Goal: Obtain resource: Download file/media

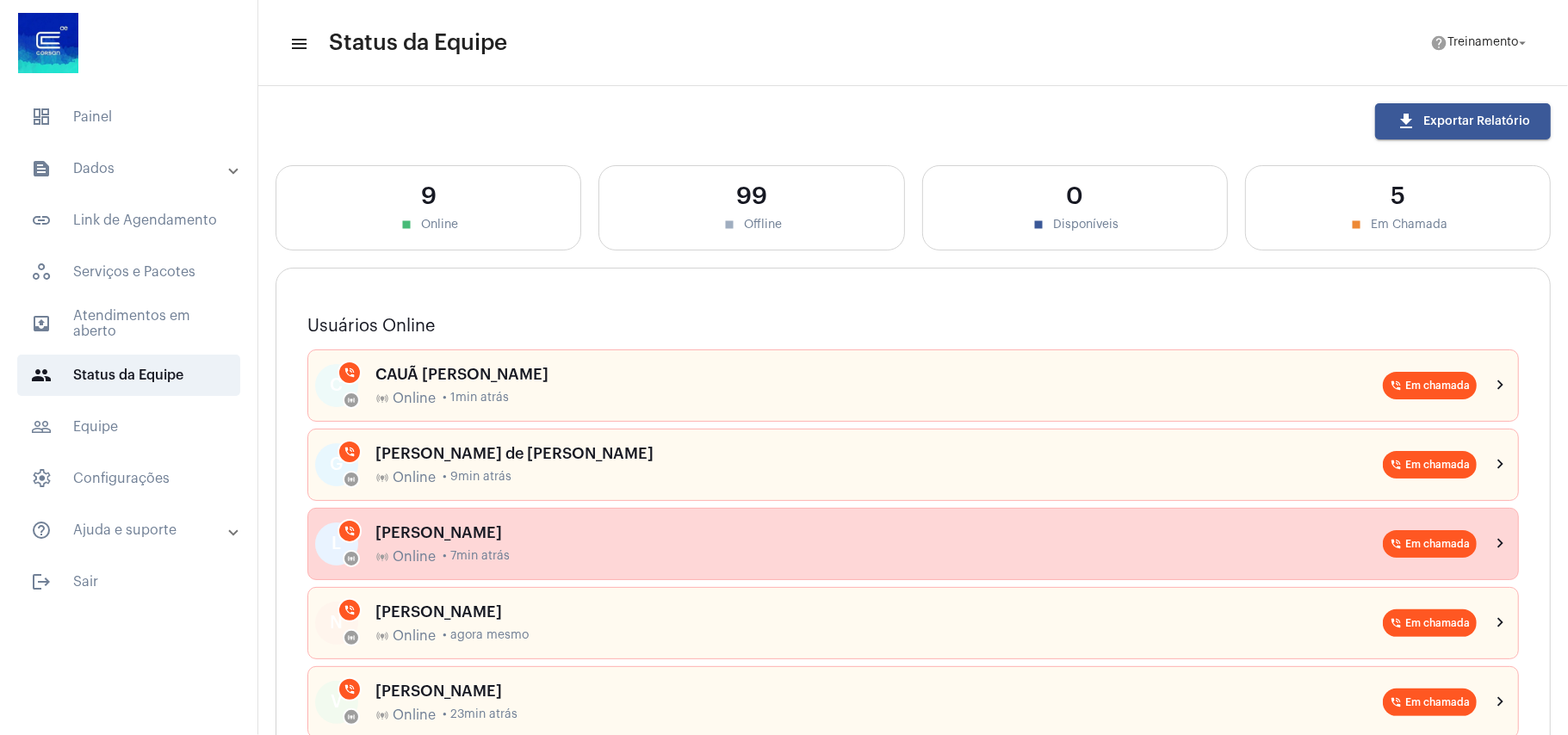
scroll to position [459, 0]
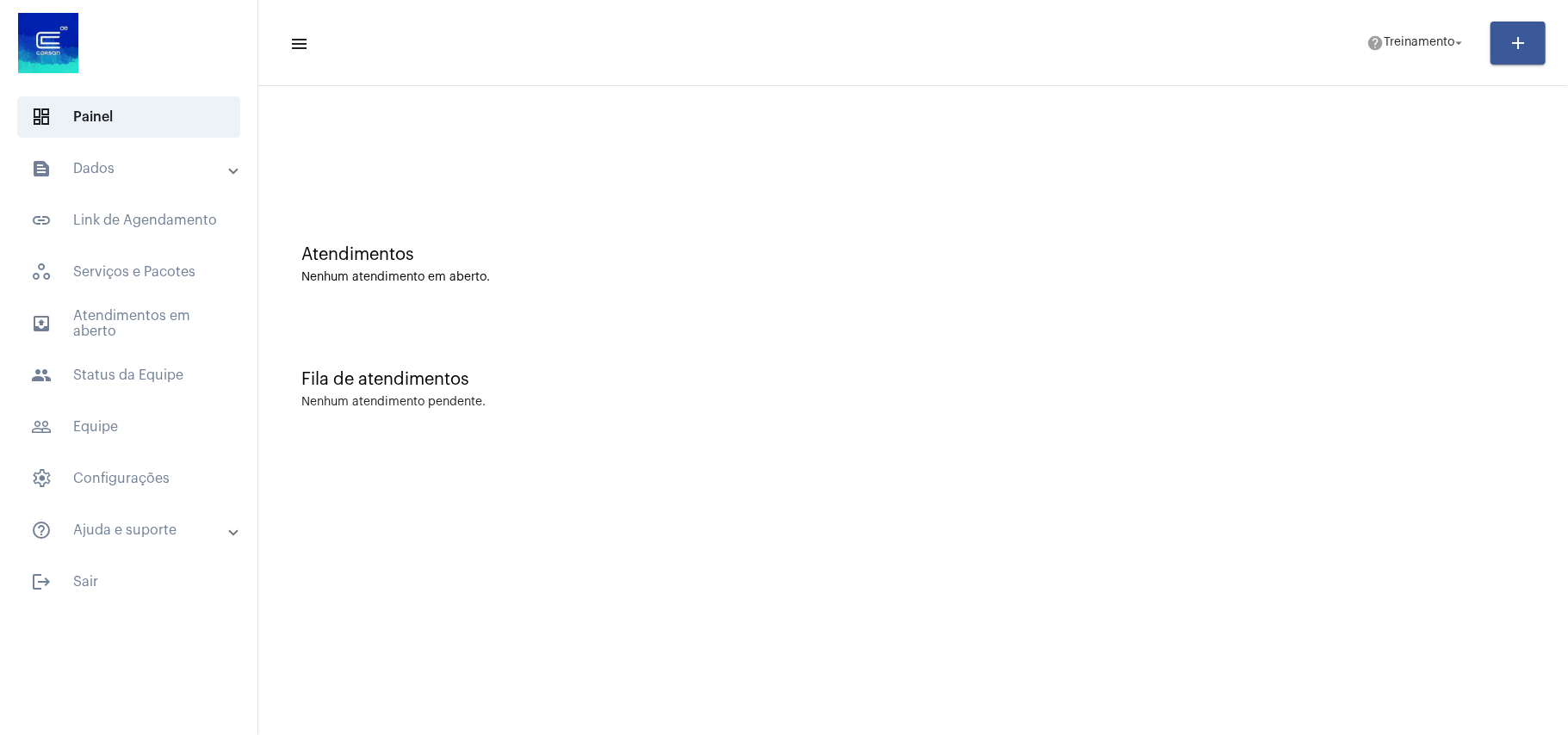
click at [115, 176] on mat-panel-title "text_snippet_outlined Dados" at bounding box center [130, 168] width 199 height 20
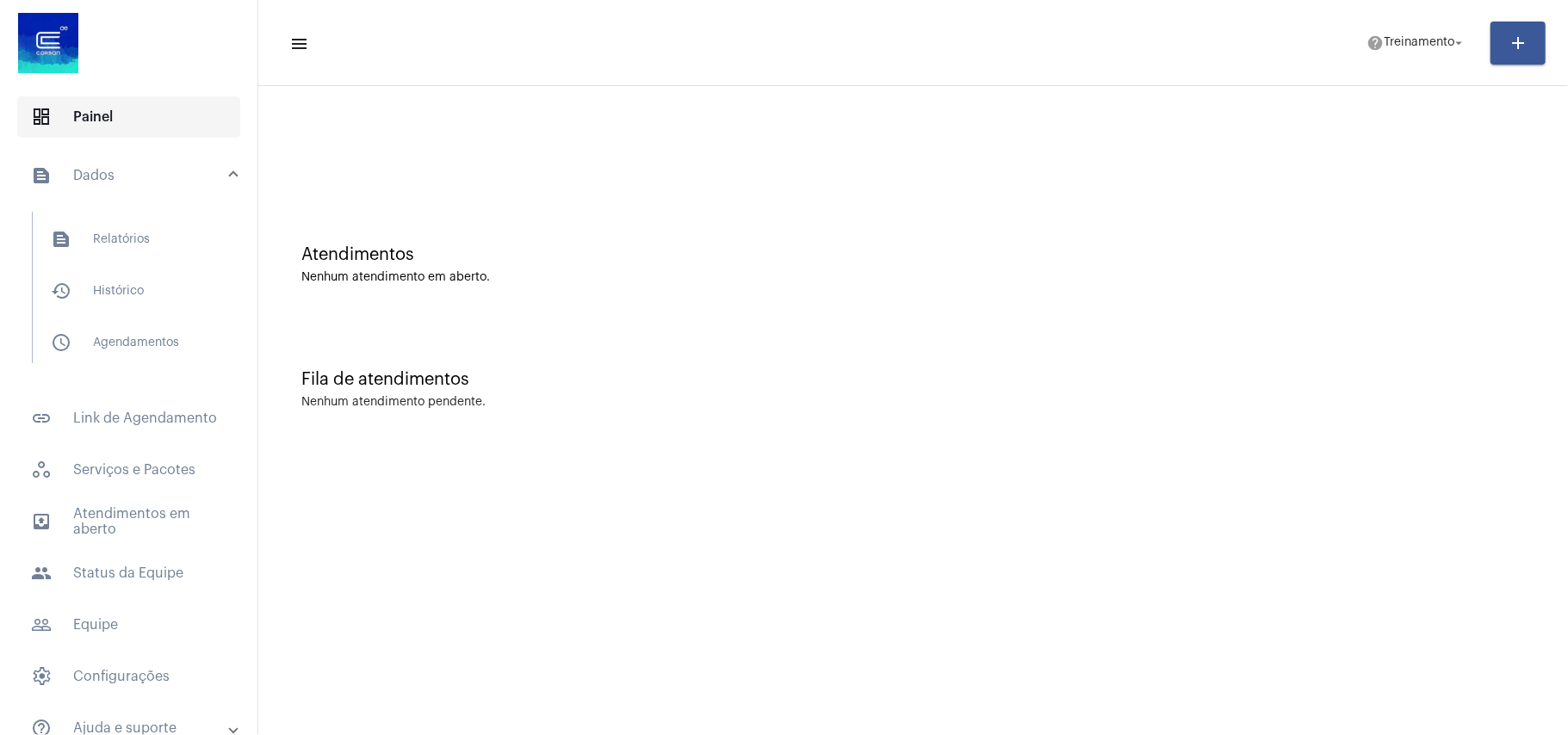
click at [105, 114] on span "dashboard Painel" at bounding box center [129, 116] width 223 height 42
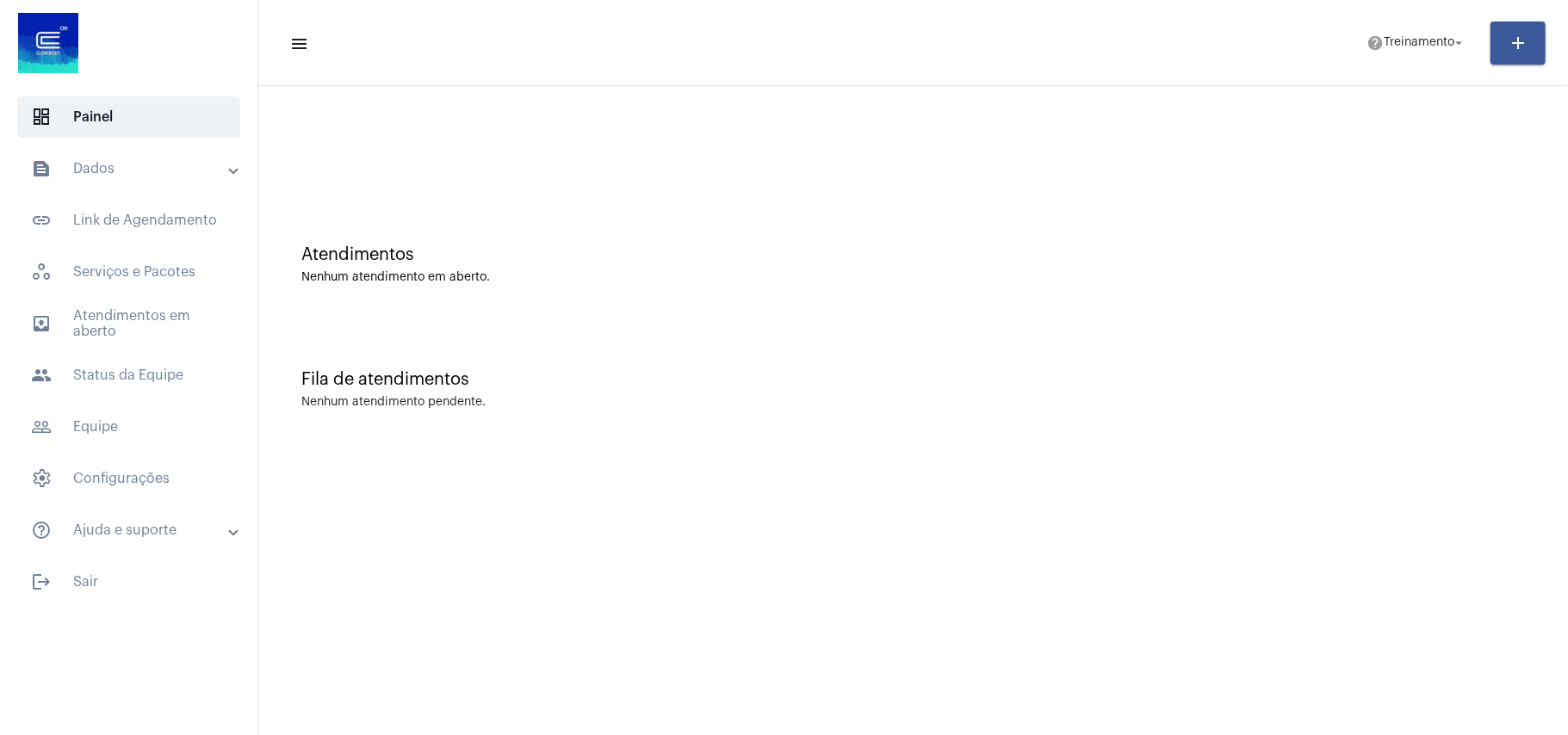
drag, startPoint x: 164, startPoint y: 160, endPoint x: 155, endPoint y: 190, distance: 31.3
click at [164, 163] on mat-panel-title "text_snippet_outlined Dados" at bounding box center [130, 168] width 199 height 20
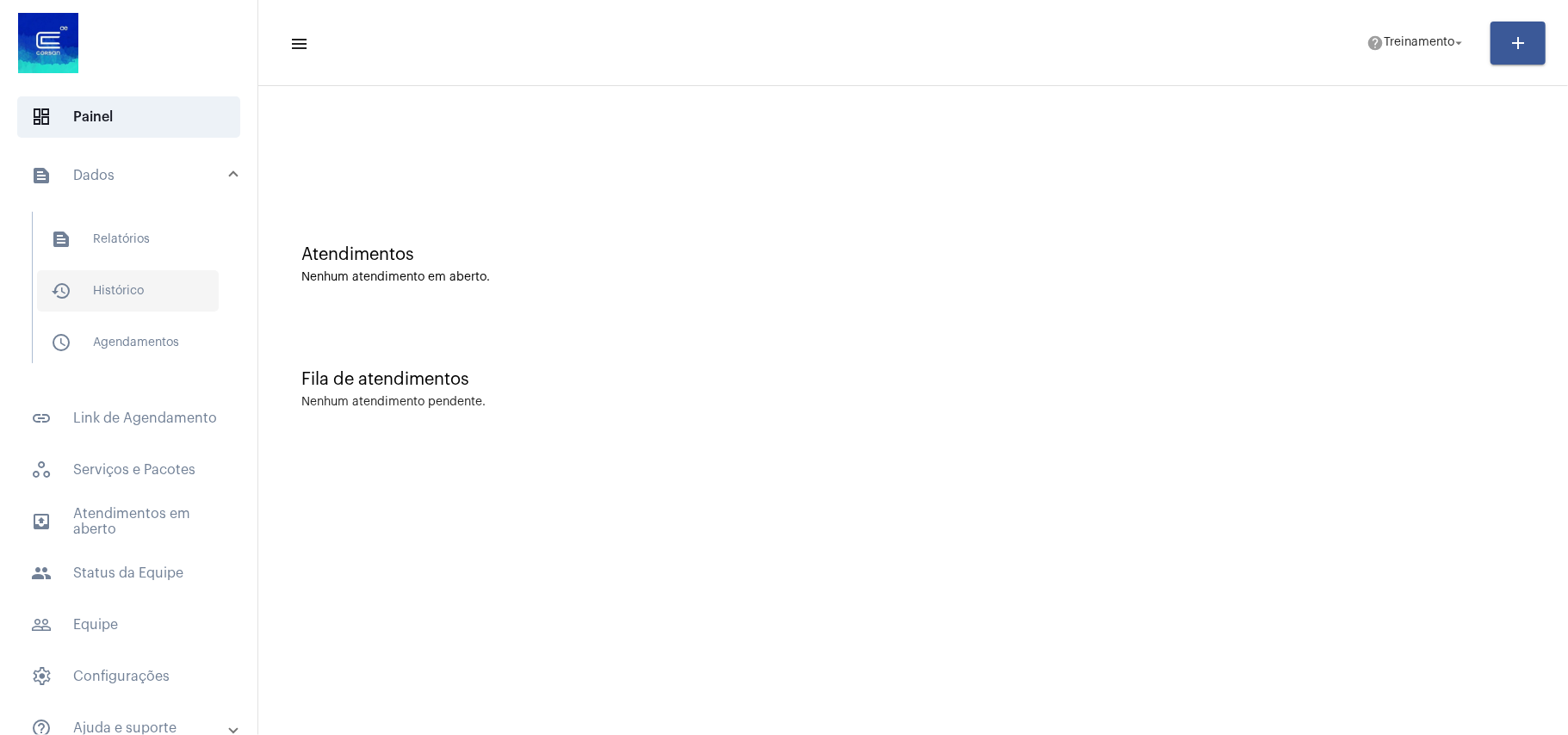
click at [145, 284] on span "history_outlined Histórico" at bounding box center [128, 290] width 181 height 42
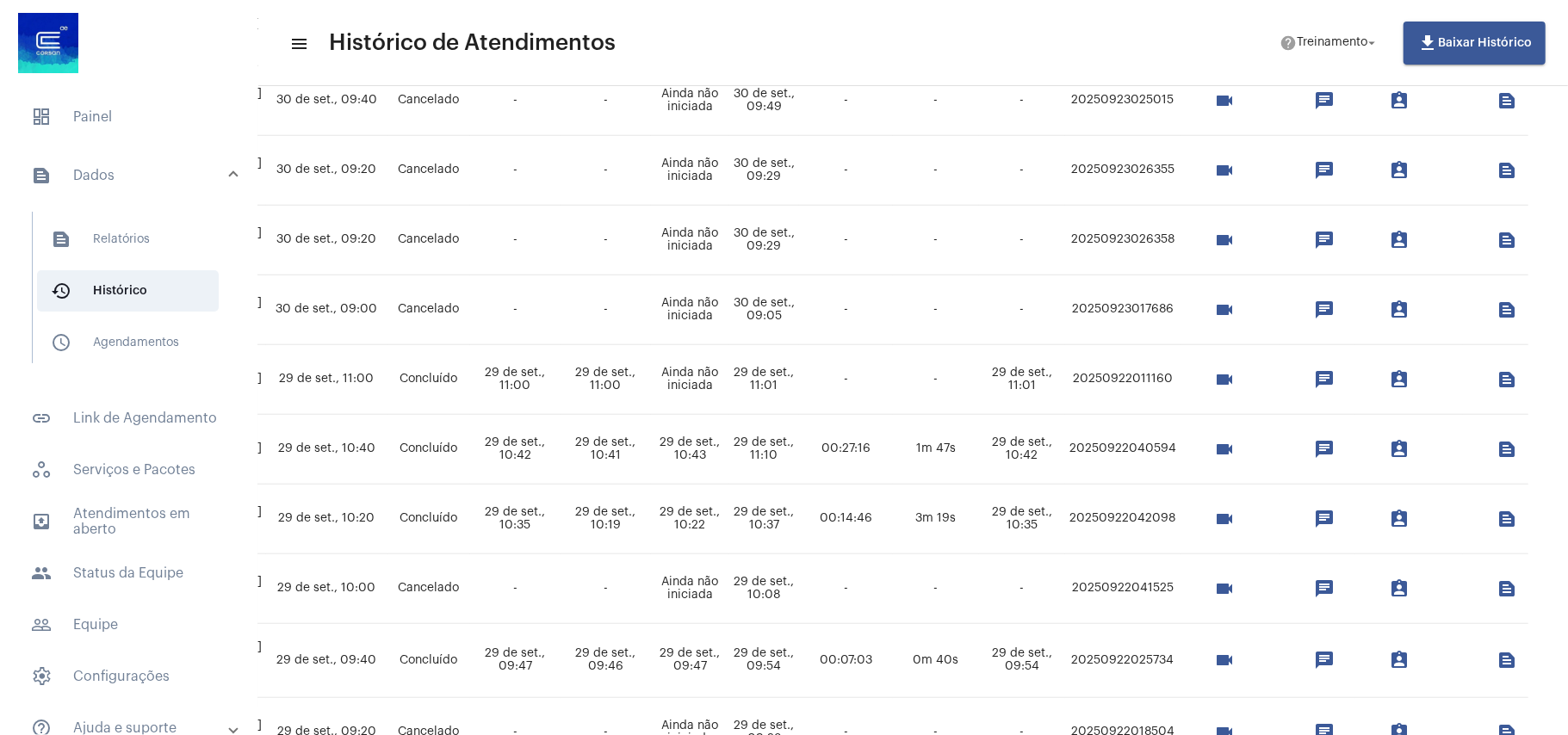
scroll to position [432, 604]
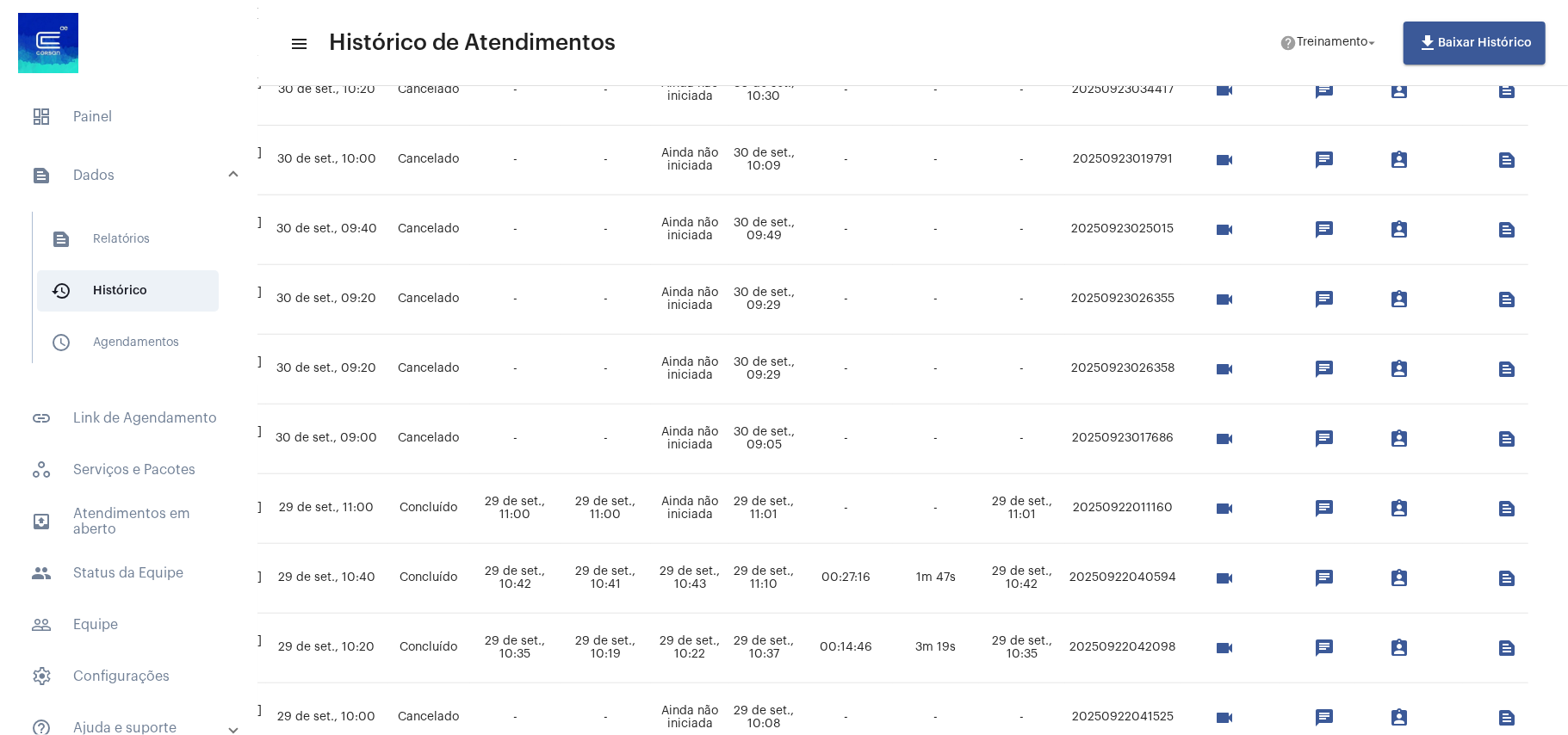
click at [1106, 714] on td "20250922041525" at bounding box center [1122, 717] width 116 height 69
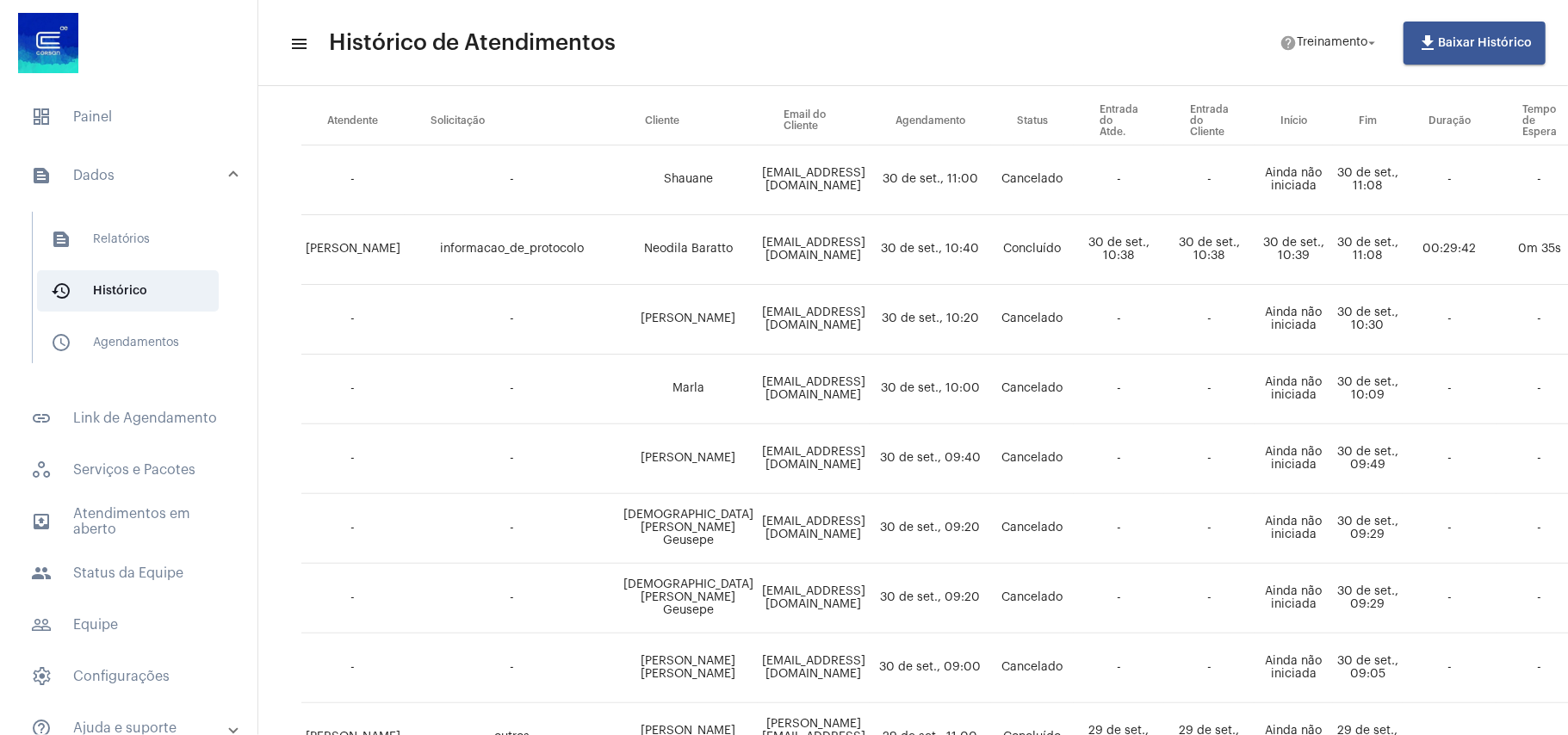
scroll to position [318, 0]
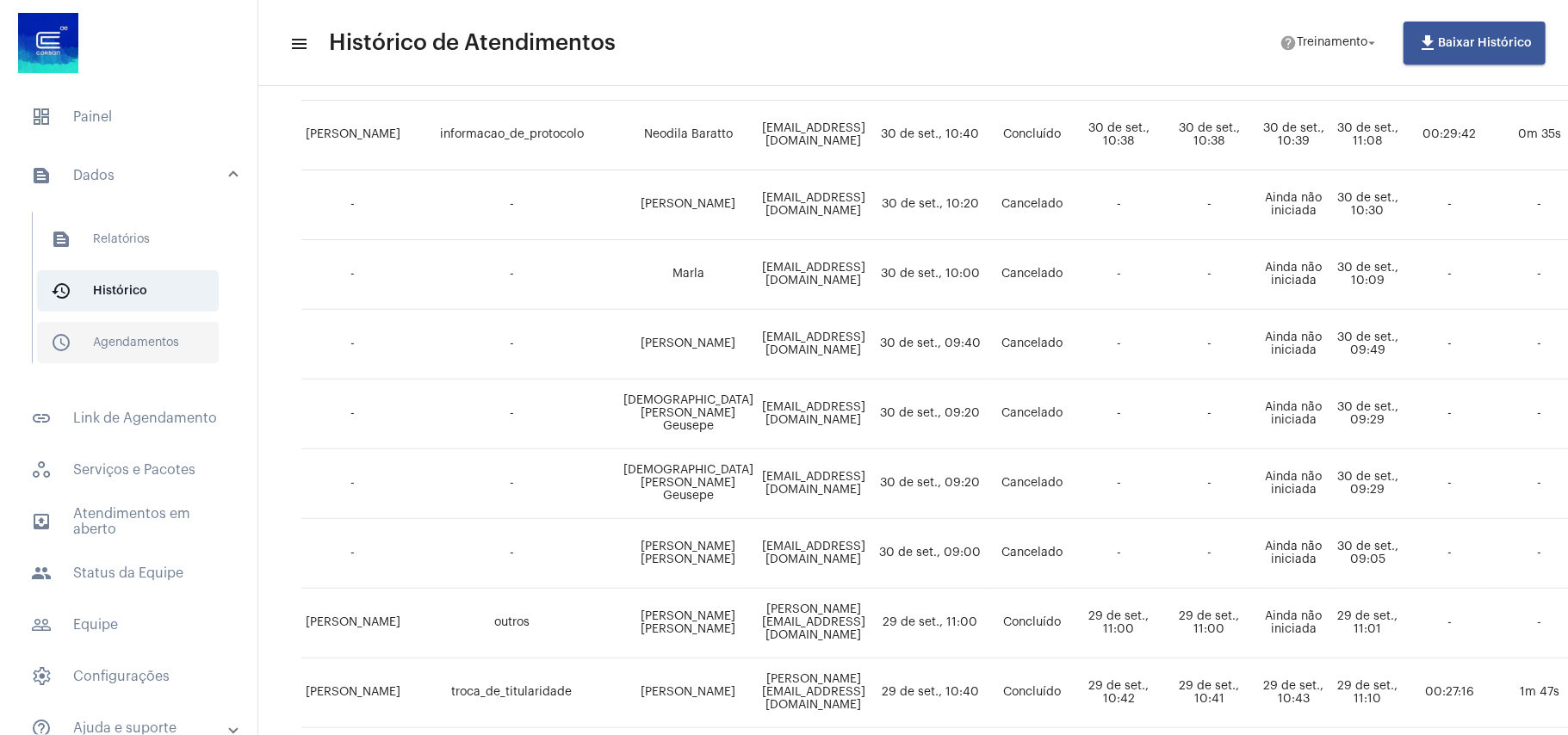
click at [106, 345] on span "schedule_outlined Agendamentos" at bounding box center [128, 342] width 181 height 42
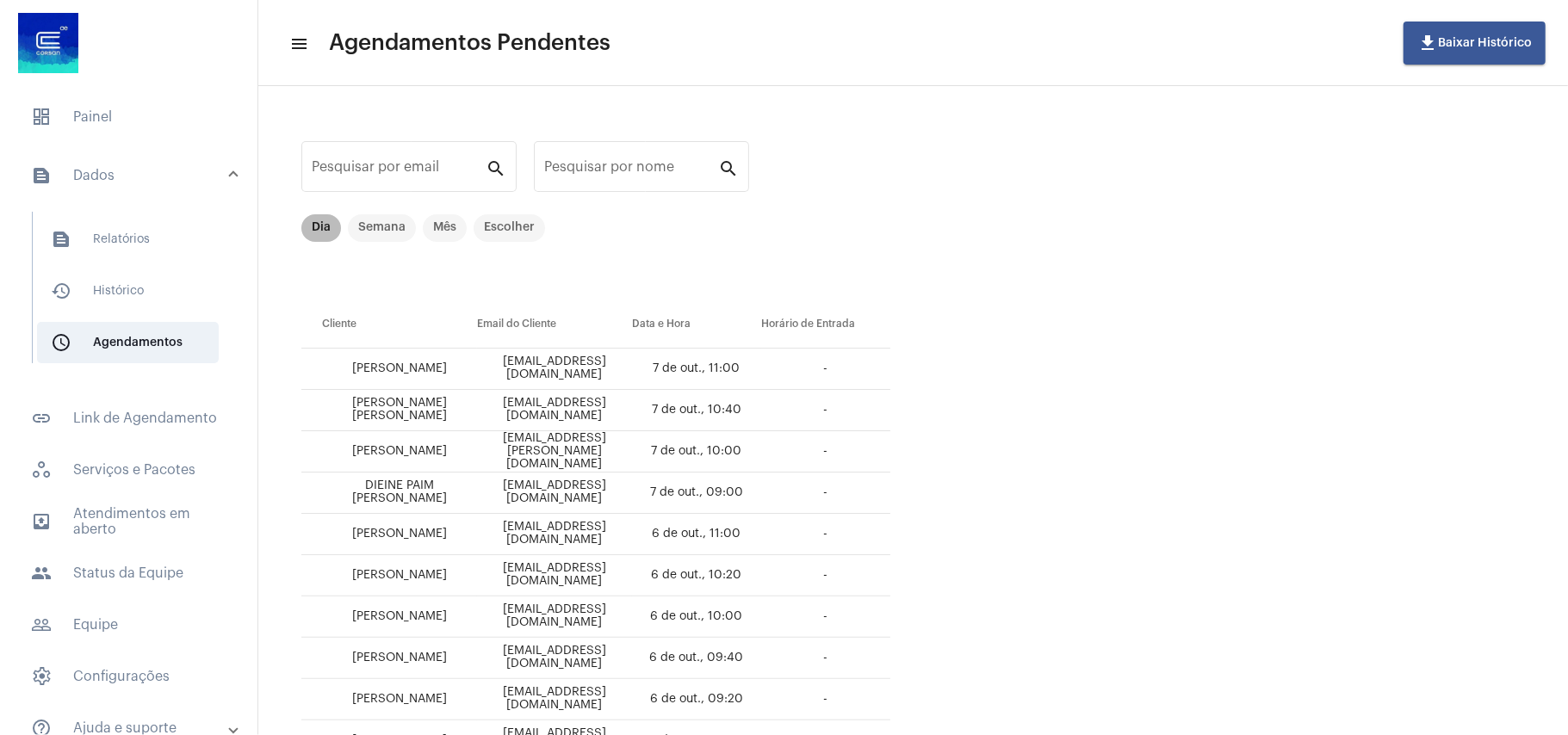
click at [321, 224] on mat-chip "Dia" at bounding box center [321, 228] width 40 height 28
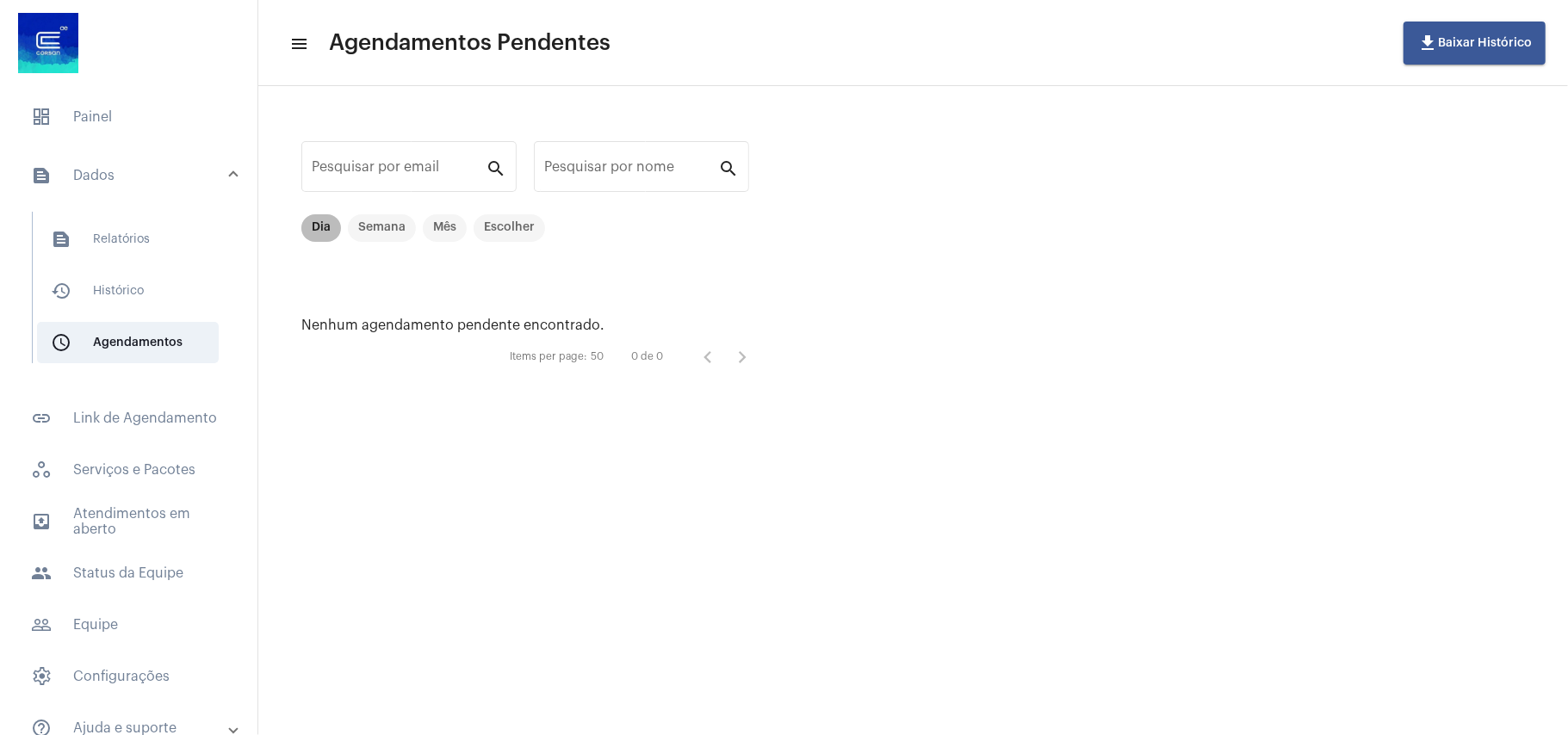
click at [325, 225] on mat-chip "Dia" at bounding box center [321, 228] width 40 height 28
click at [383, 218] on mat-chip "Semana" at bounding box center [382, 228] width 68 height 28
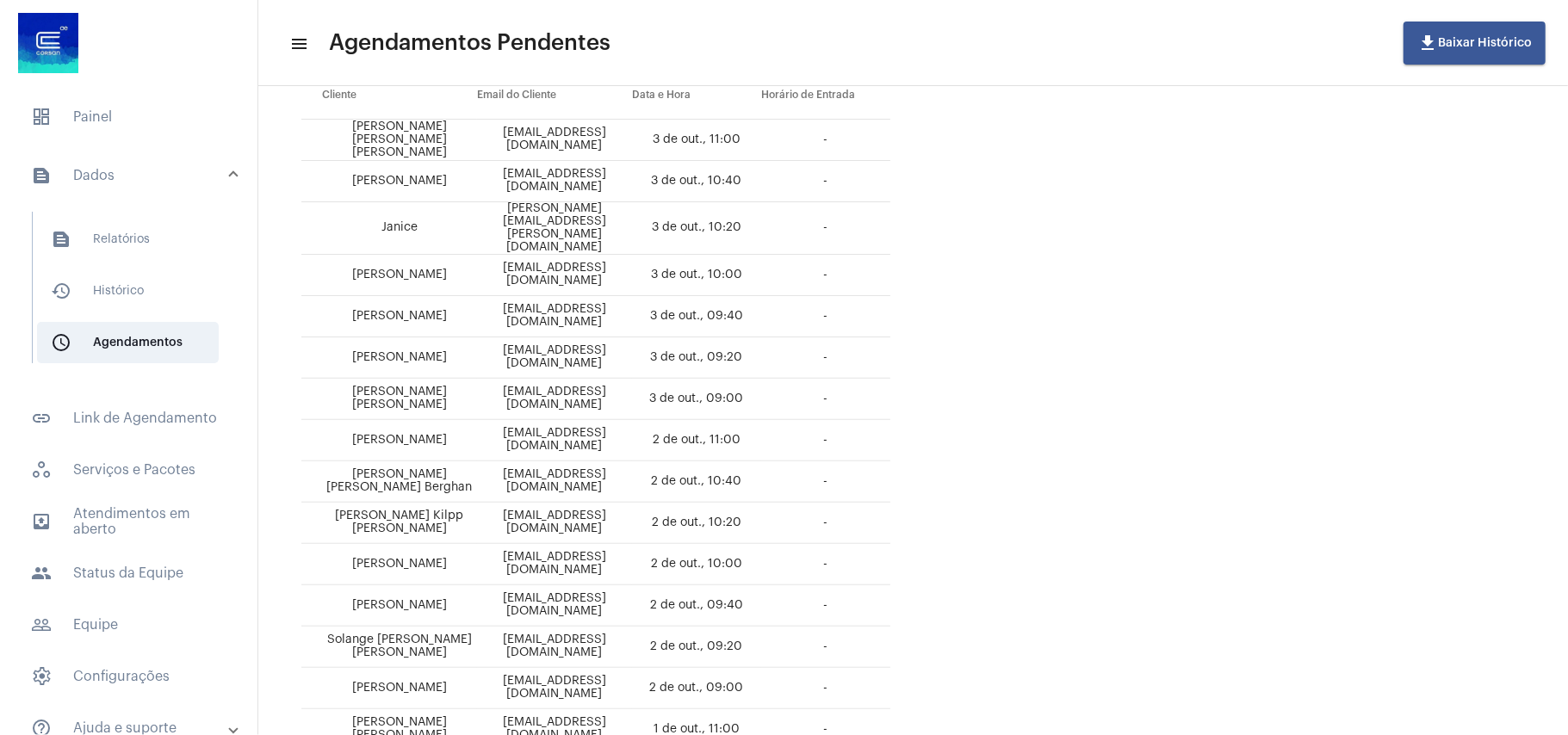
scroll to position [531, 0]
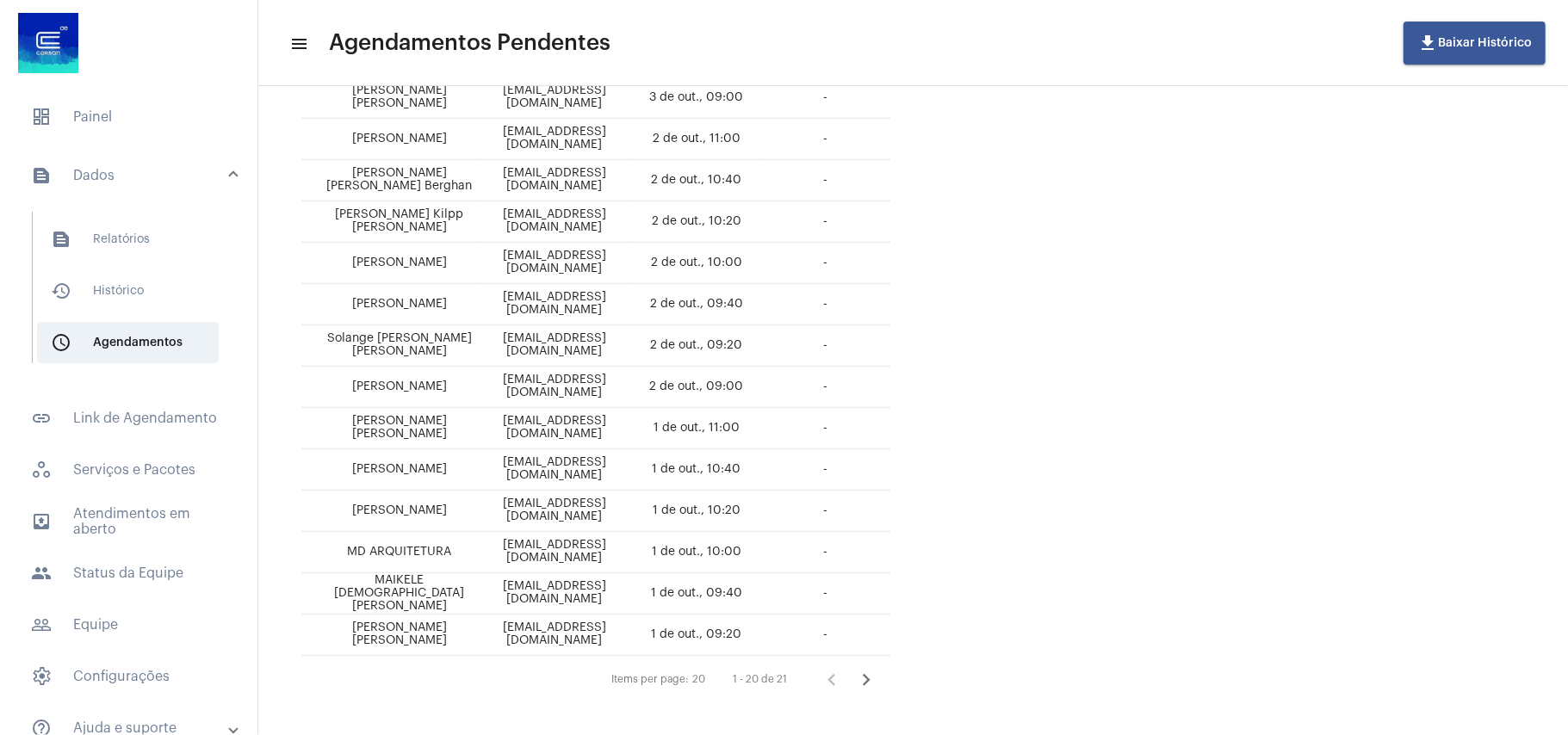
click at [878, 668] on icon "Próxima página" at bounding box center [866, 680] width 24 height 24
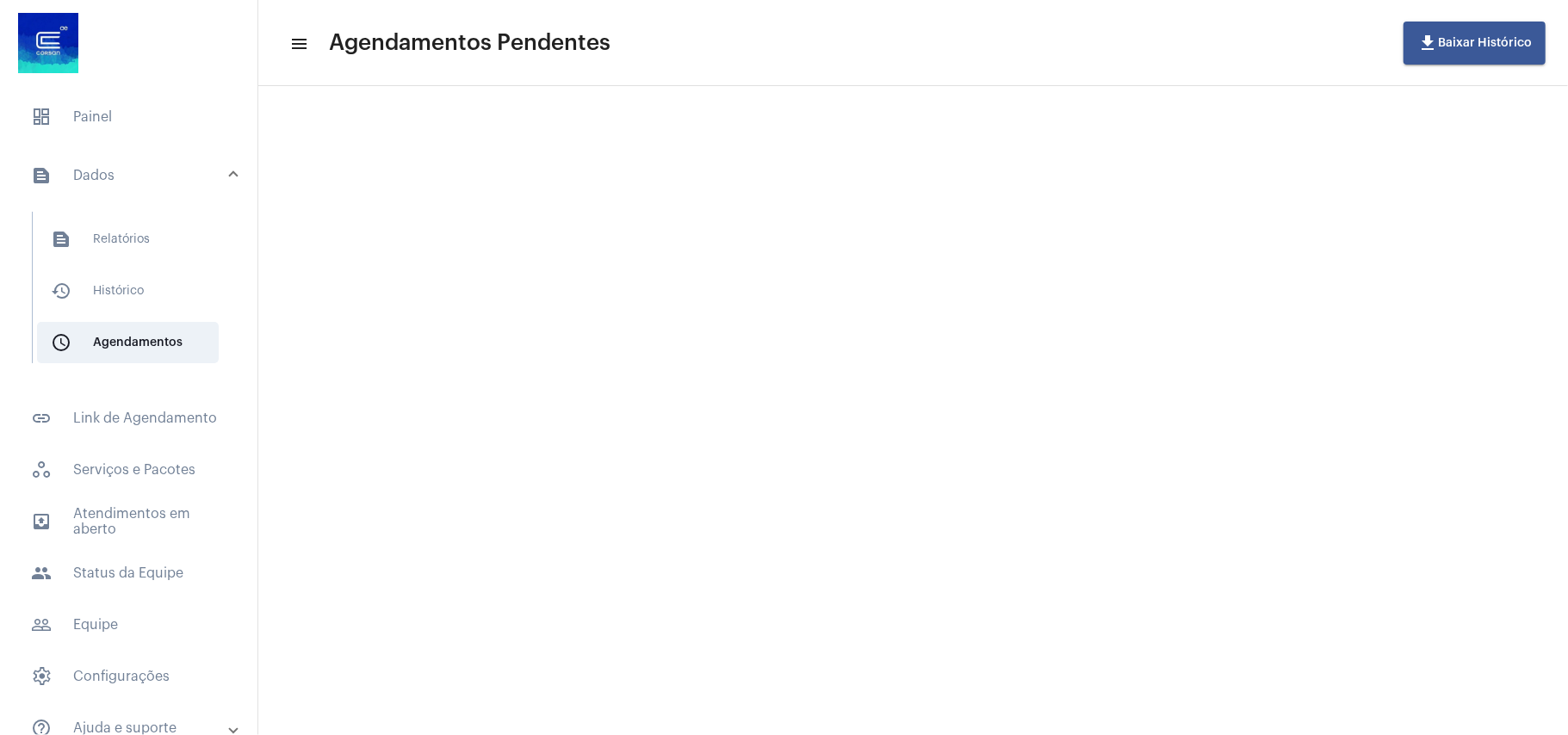
scroll to position [0, 0]
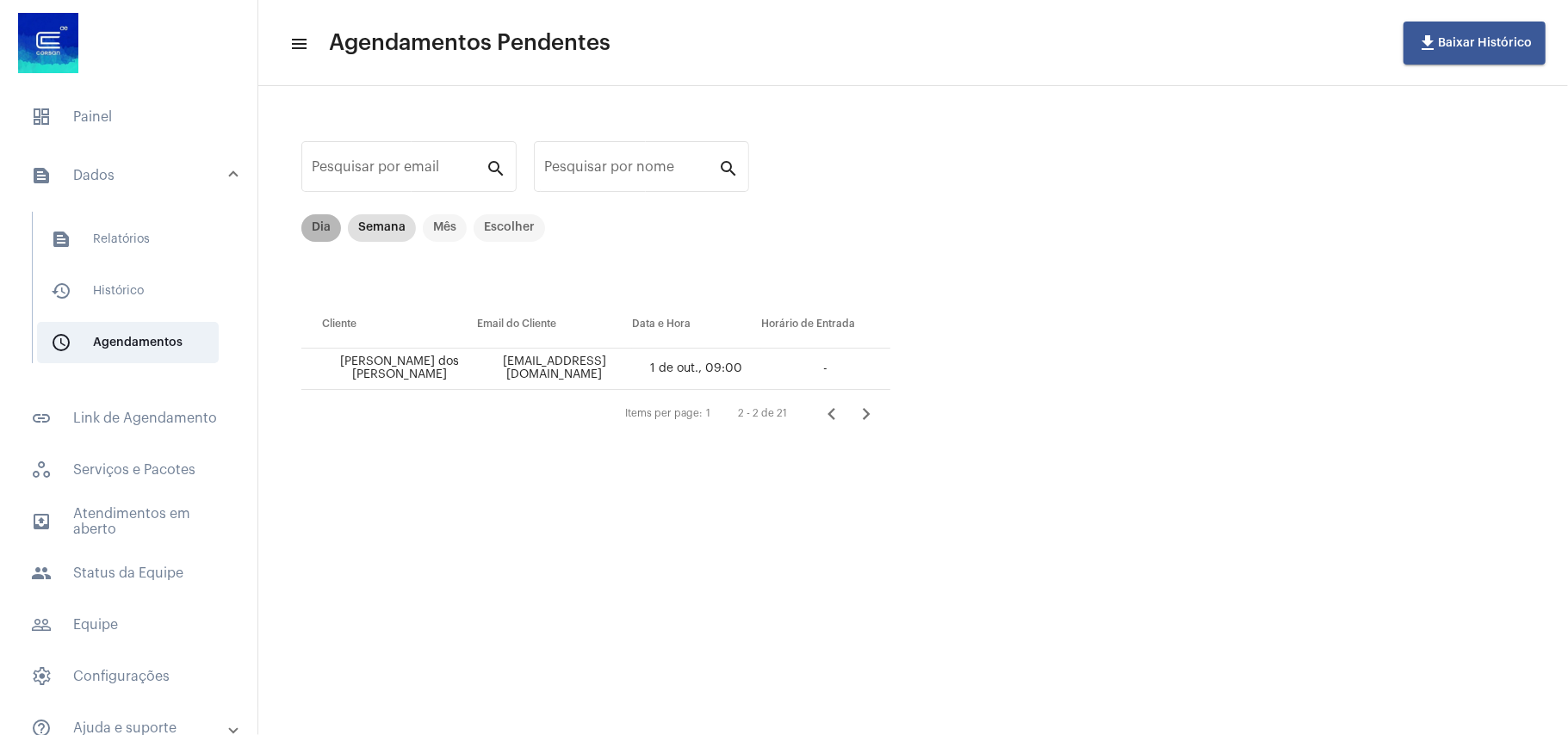
click at [310, 232] on mat-chip "Dia" at bounding box center [321, 228] width 40 height 28
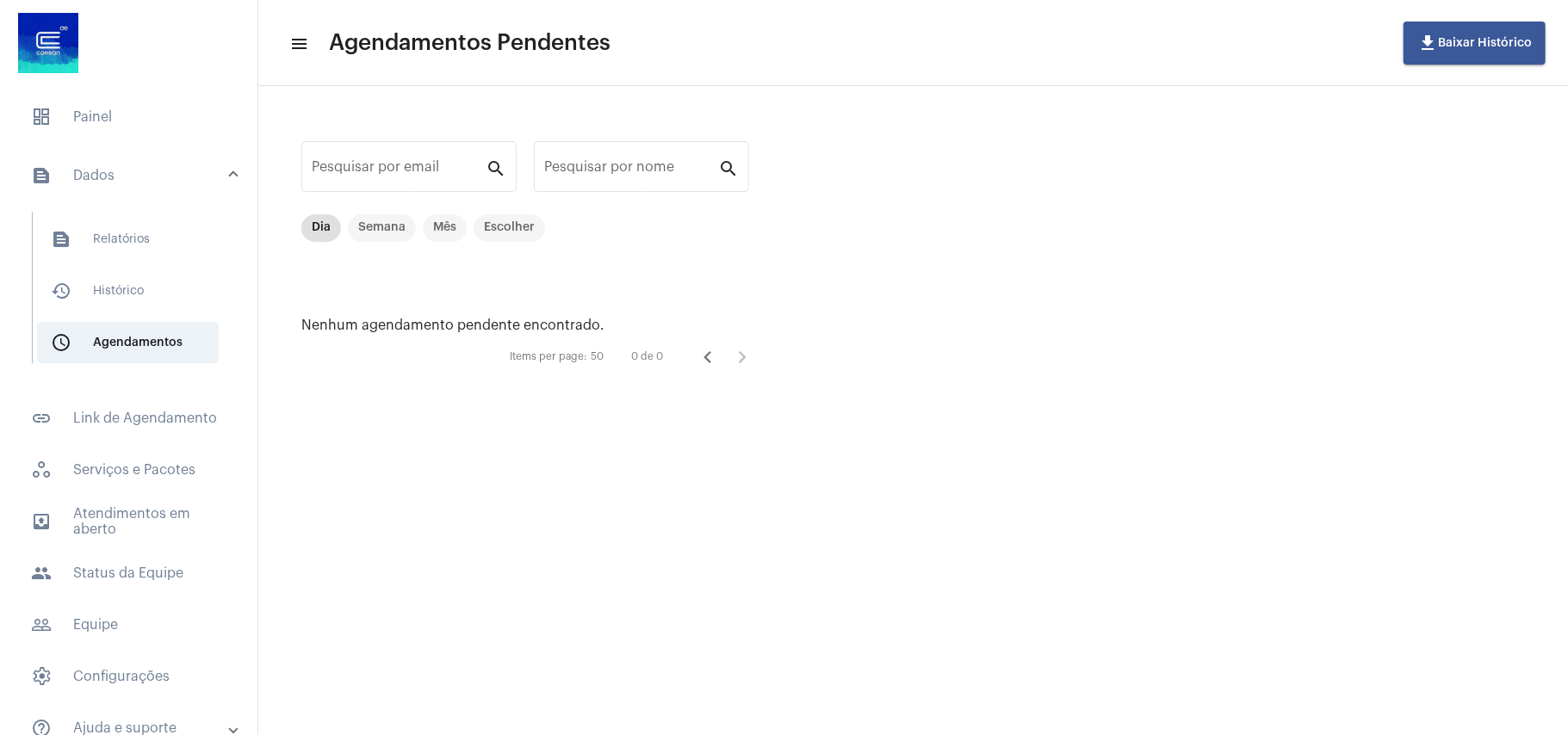
click at [143, 173] on mat-panel-title "text_snippet_outlined Dados" at bounding box center [130, 176] width 199 height 20
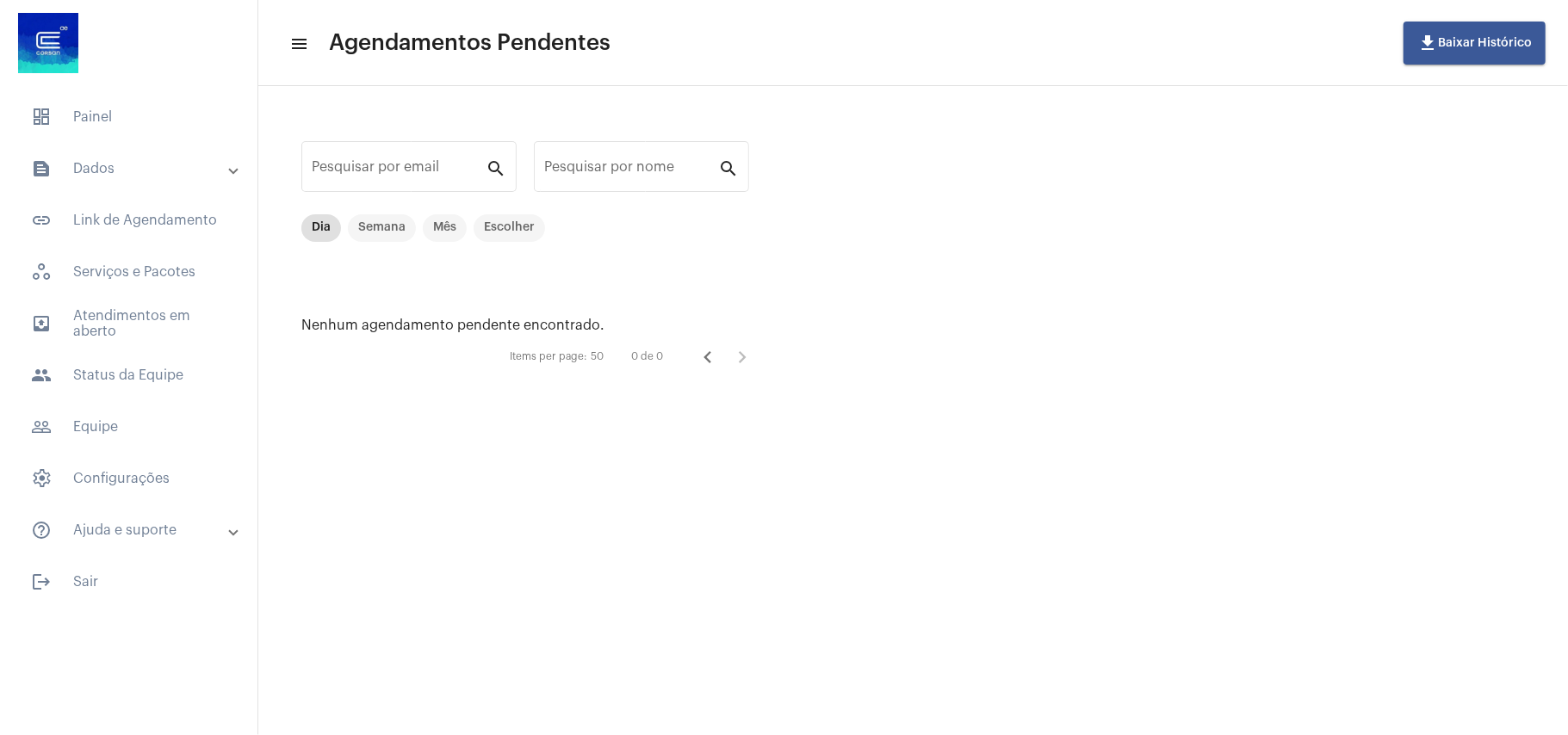
click at [152, 160] on mat-panel-title "text_snippet_outlined Dados" at bounding box center [130, 168] width 199 height 20
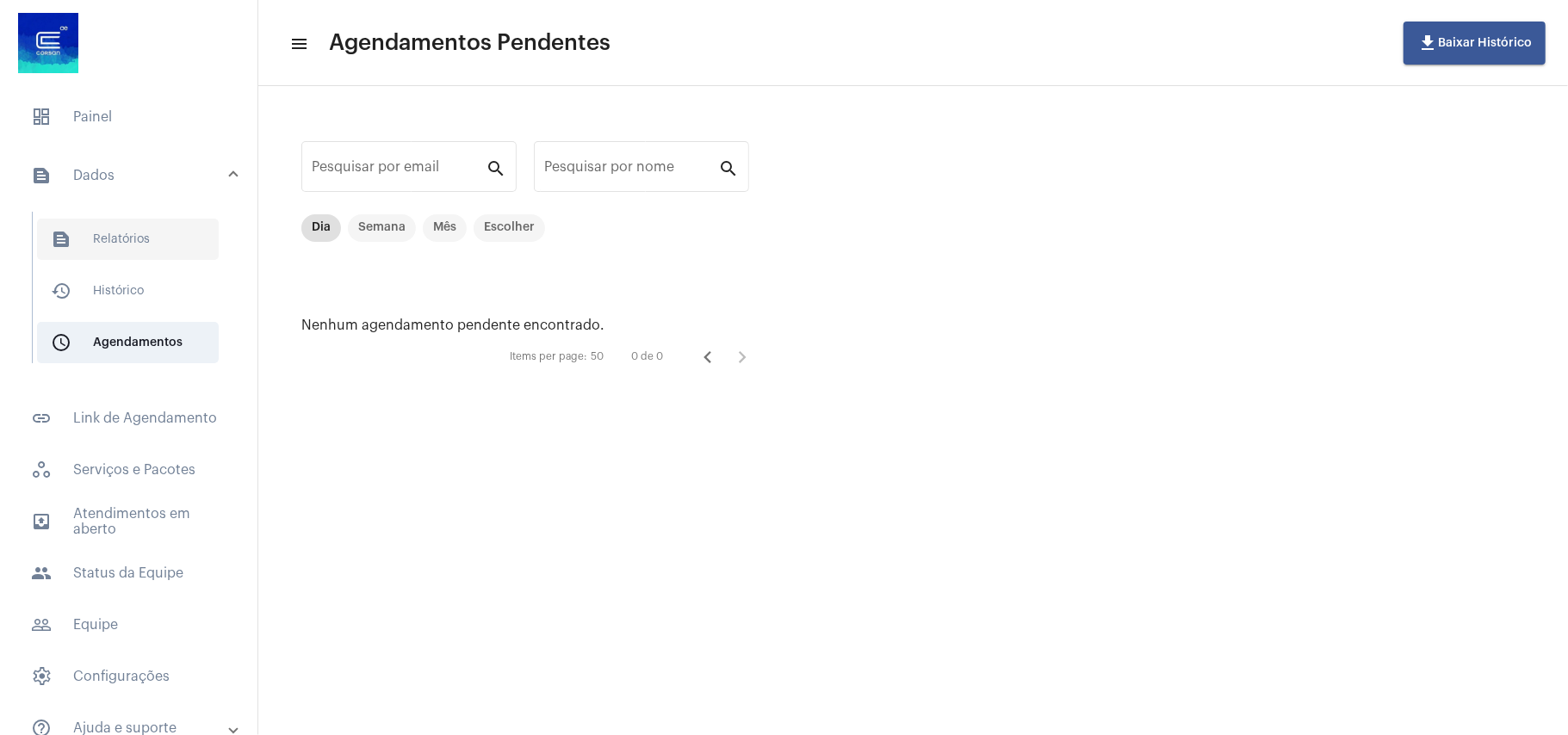
click at [138, 245] on span "text_snippet_outlined Relatórios" at bounding box center [128, 239] width 181 height 42
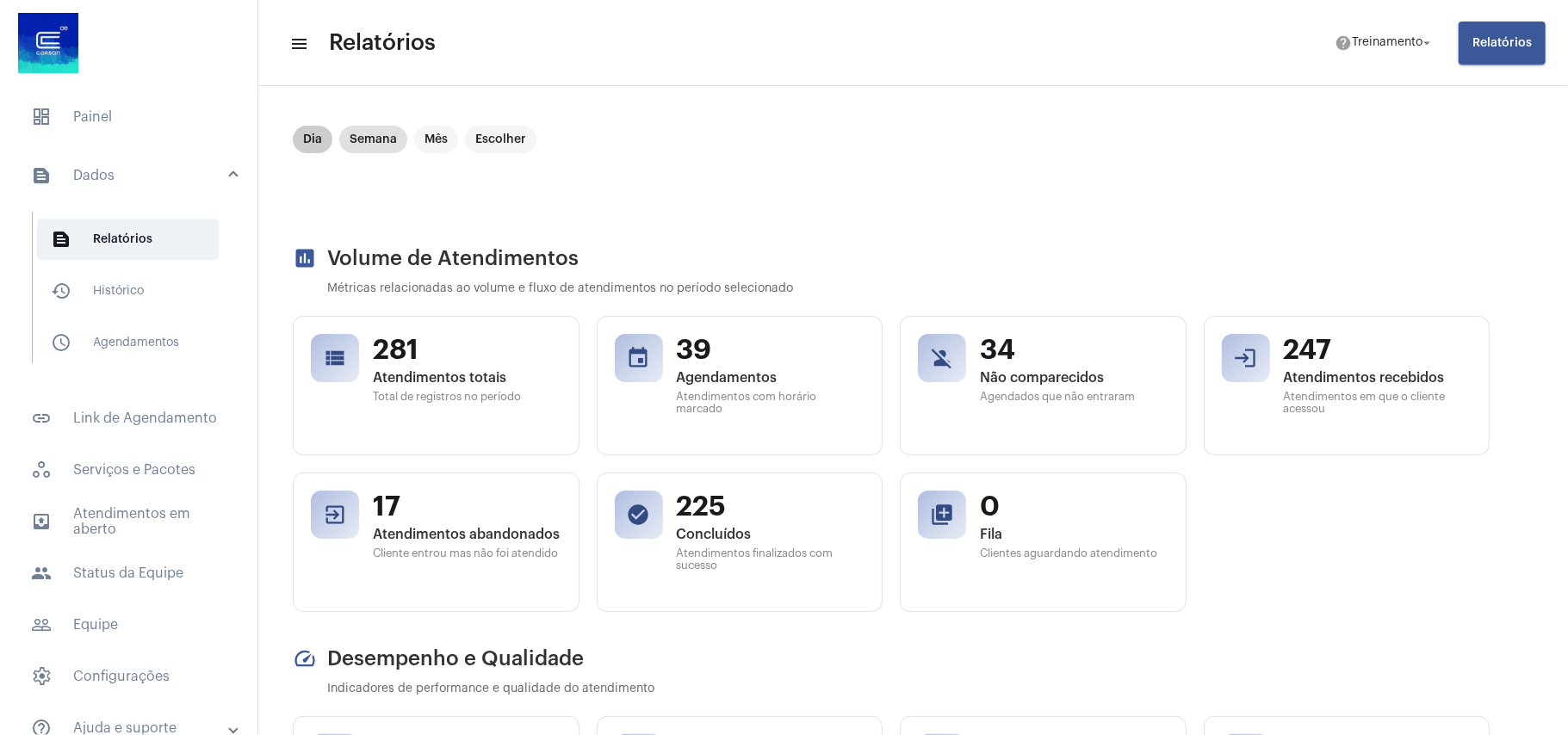
click at [312, 144] on mat-chip "Dia" at bounding box center [312, 140] width 40 height 28
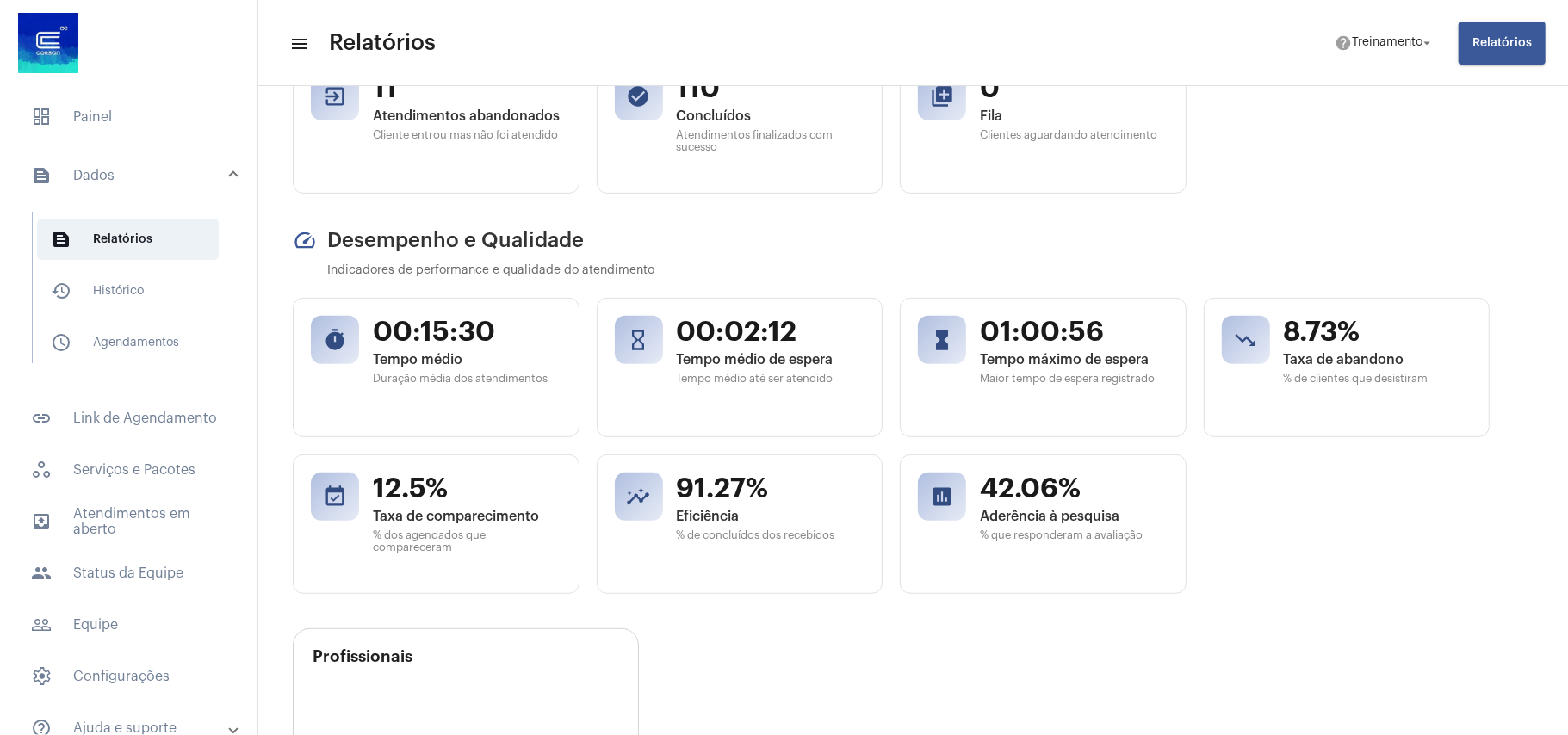
scroll to position [459, 0]
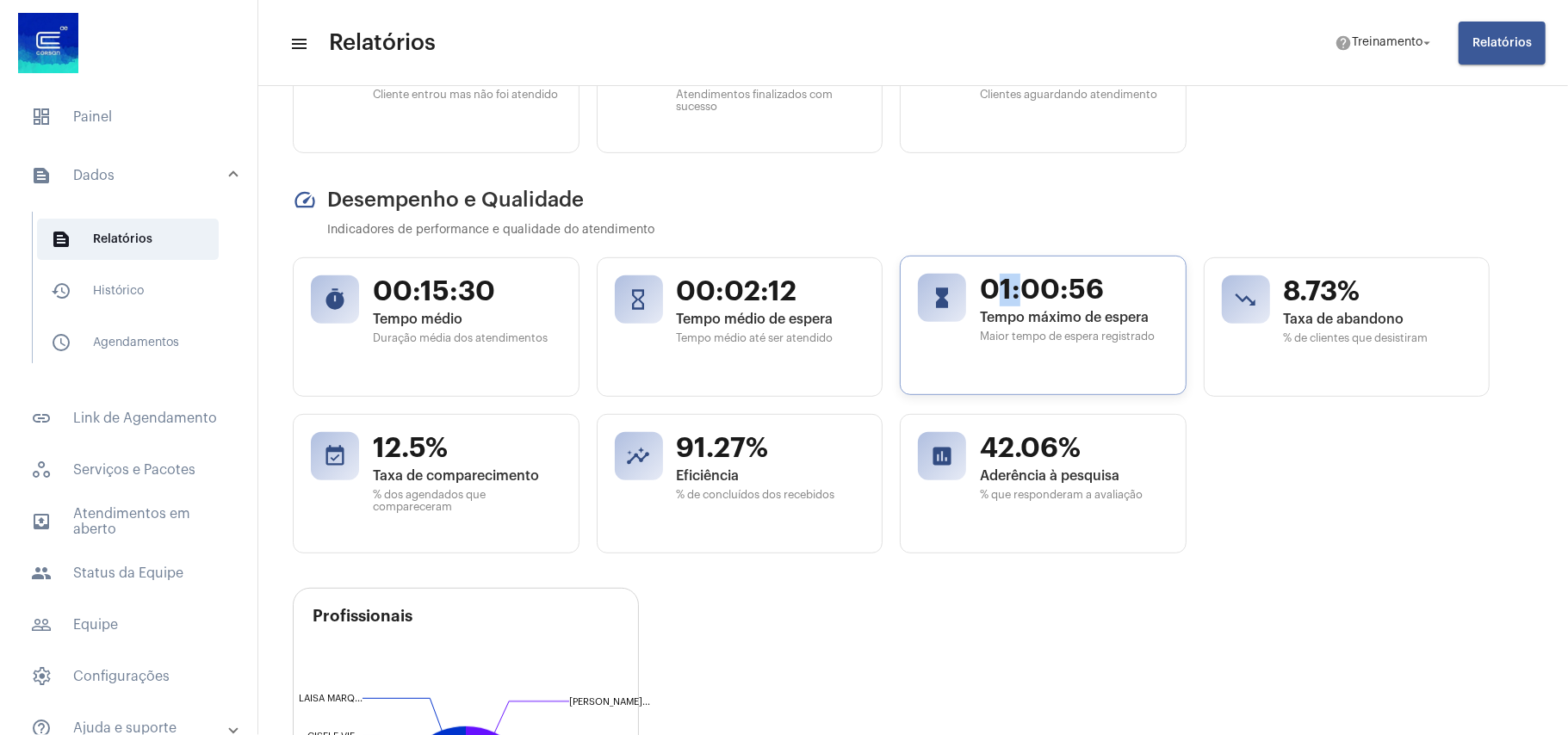
drag, startPoint x: 990, startPoint y: 282, endPoint x: 1041, endPoint y: 272, distance: 52.0
click at [1028, 276] on span "01:00:56" at bounding box center [1074, 289] width 189 height 32
drag, startPoint x: 1281, startPoint y: 290, endPoint x: 1340, endPoint y: 284, distance: 59.3
click at [1340, 284] on div "trending_down 8.73% Taxa de abandono % de clientes que desistiram" at bounding box center [1347, 325] width 287 height 140
click at [699, 313] on span "Tempo médio de espera" at bounding box center [771, 317] width 189 height 16
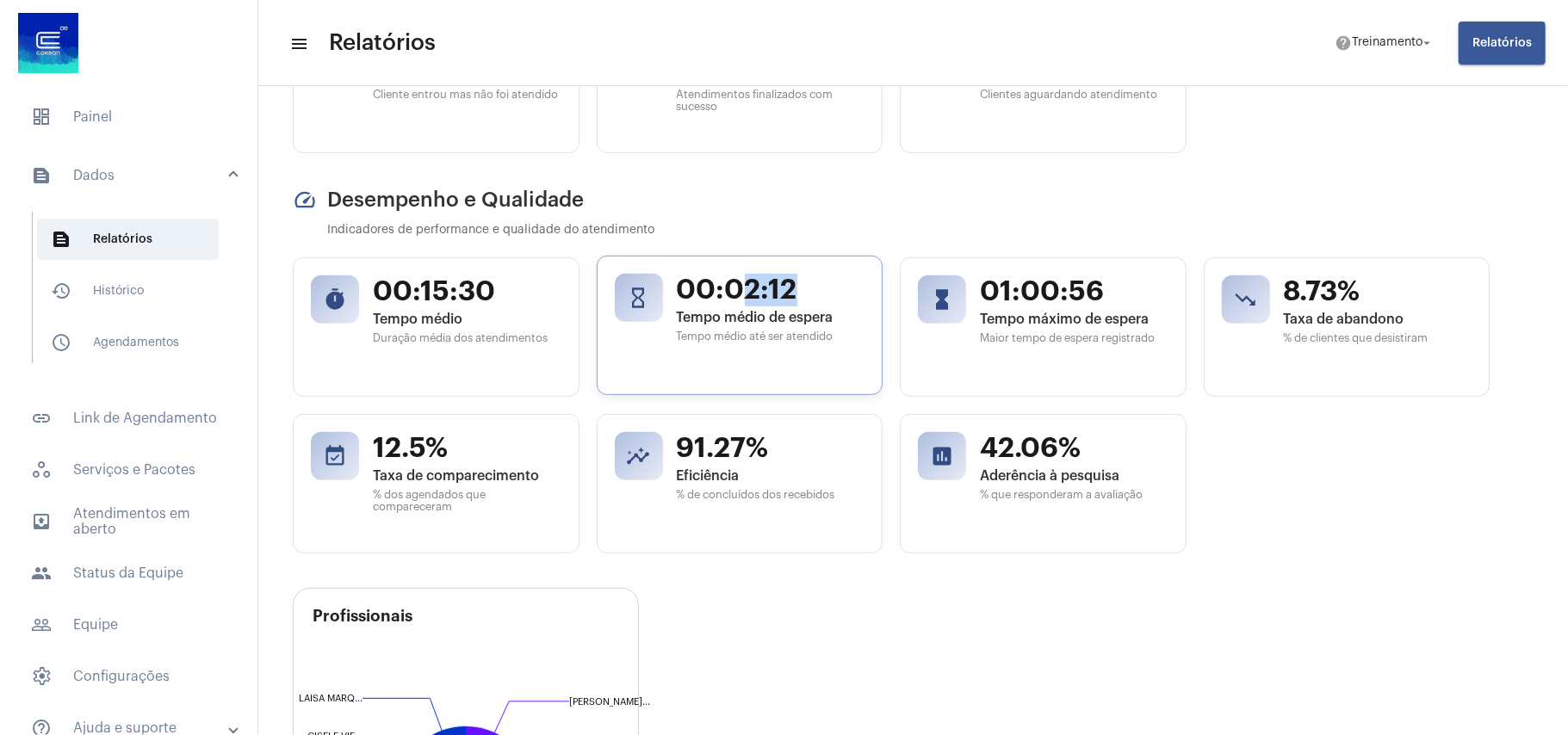
drag, startPoint x: 742, startPoint y: 281, endPoint x: 806, endPoint y: 280, distance: 64.0
click at [806, 280] on span "00:02:12" at bounding box center [771, 289] width 189 height 32
click at [455, 322] on span "Tempo médio" at bounding box center [467, 317] width 189 height 16
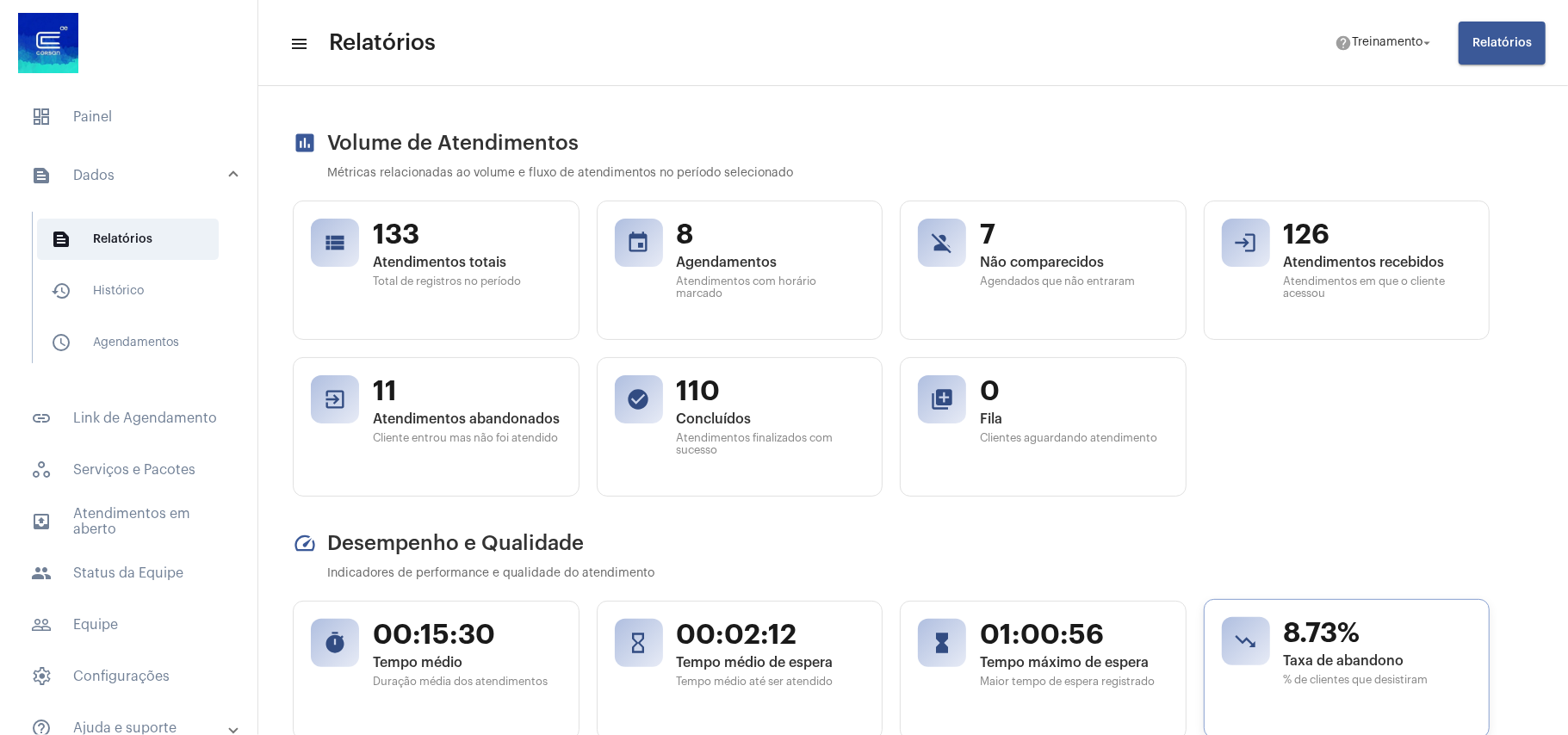
scroll to position [0, 0]
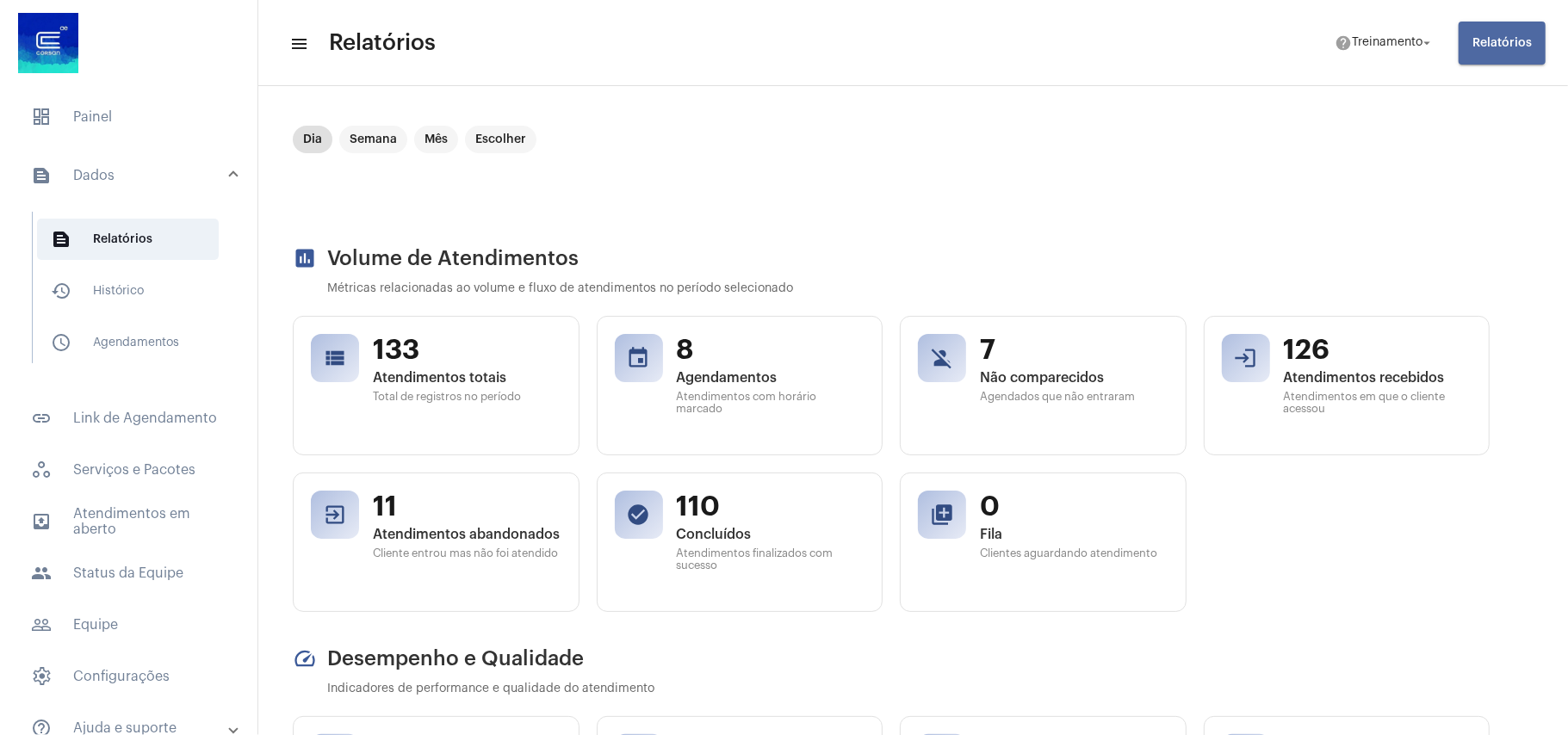
click at [1501, 31] on button "Relatórios" at bounding box center [1502, 43] width 87 height 43
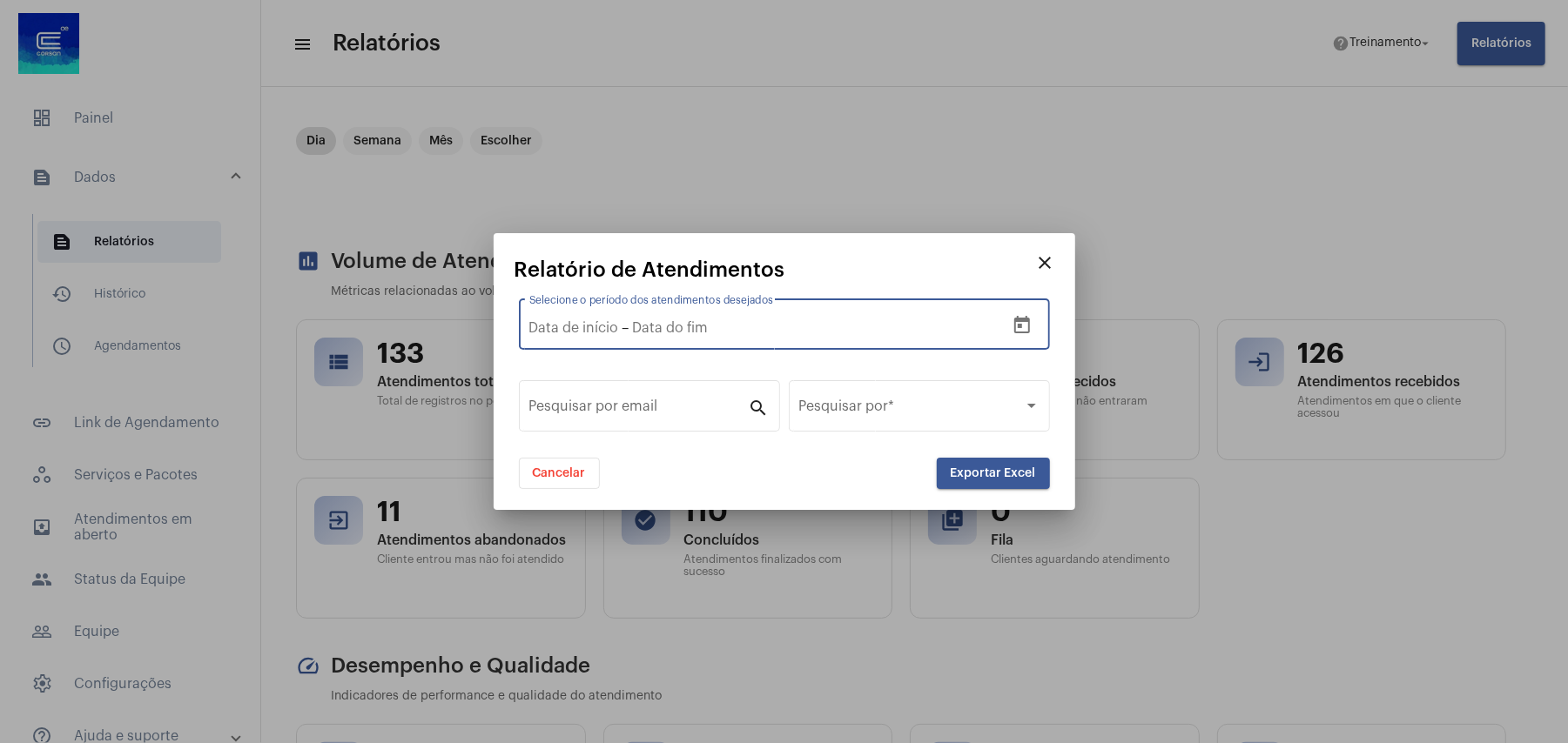
click at [533, 321] on input "Selecione o período dos atendimentos desejados" at bounding box center [574, 328] width 90 height 16
type input "29/9/2025"
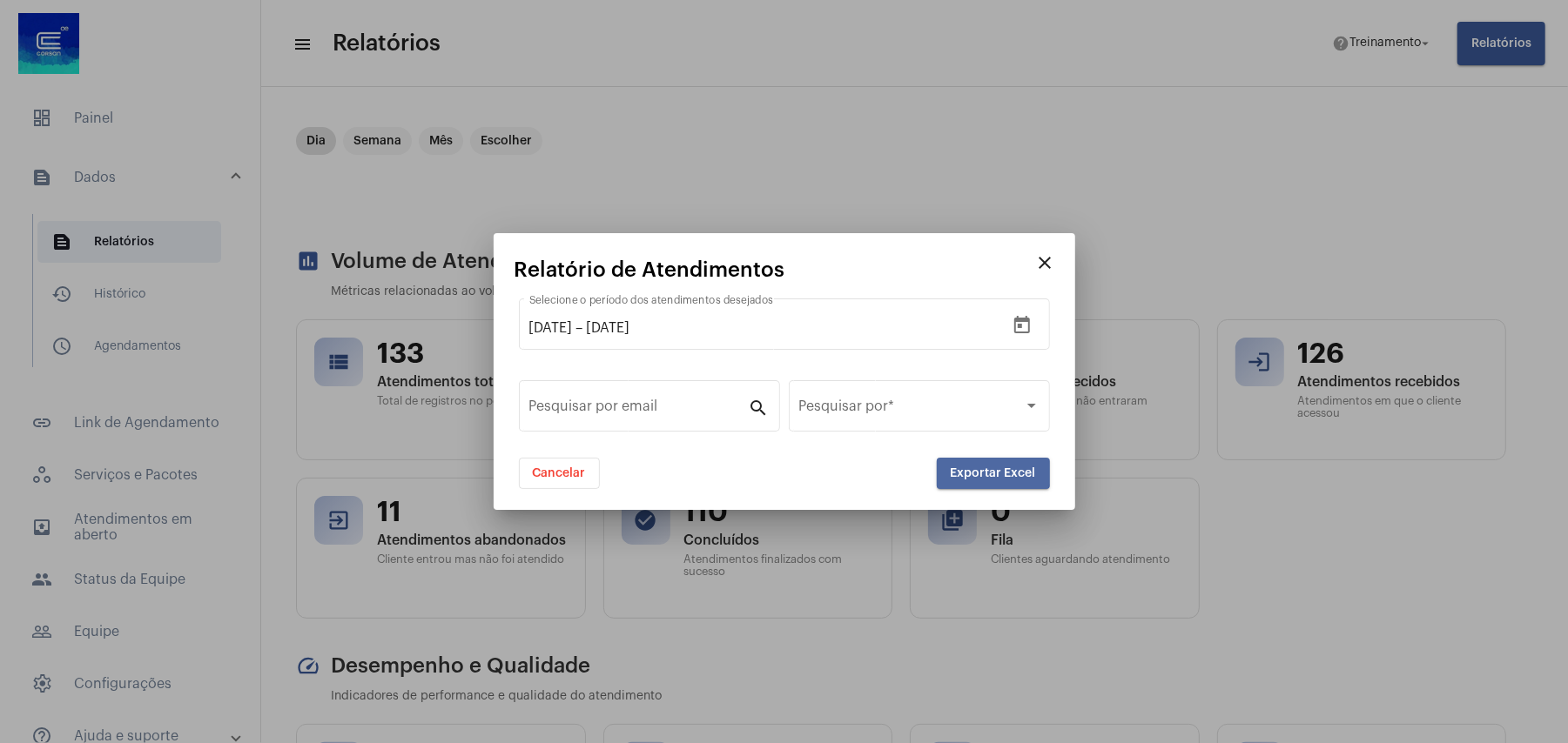
click at [991, 470] on span "Exportar Excel" at bounding box center [993, 473] width 85 height 12
